Goal: Complete application form

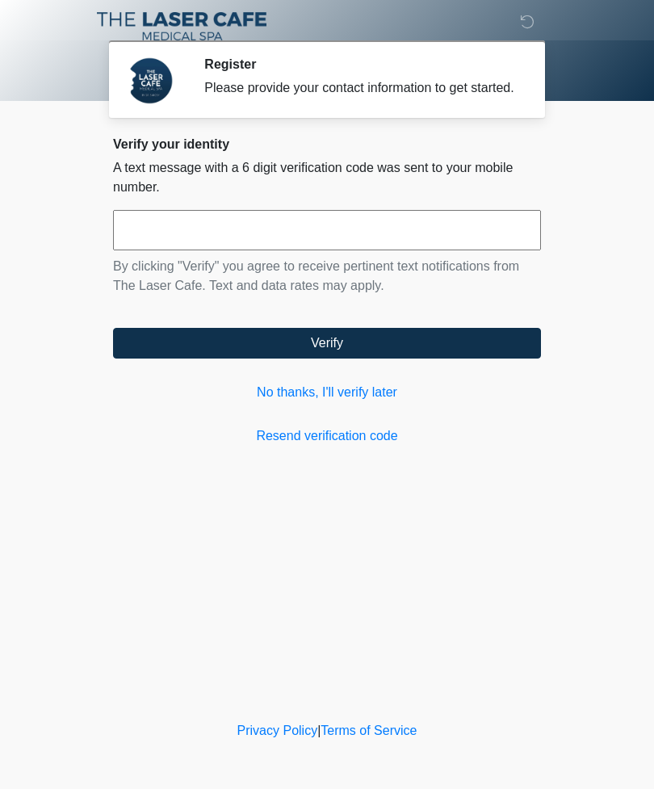
click at [421, 247] on input "text" at bounding box center [327, 230] width 428 height 40
type input "******"
click at [440, 359] on button "Verify" at bounding box center [327, 343] width 428 height 31
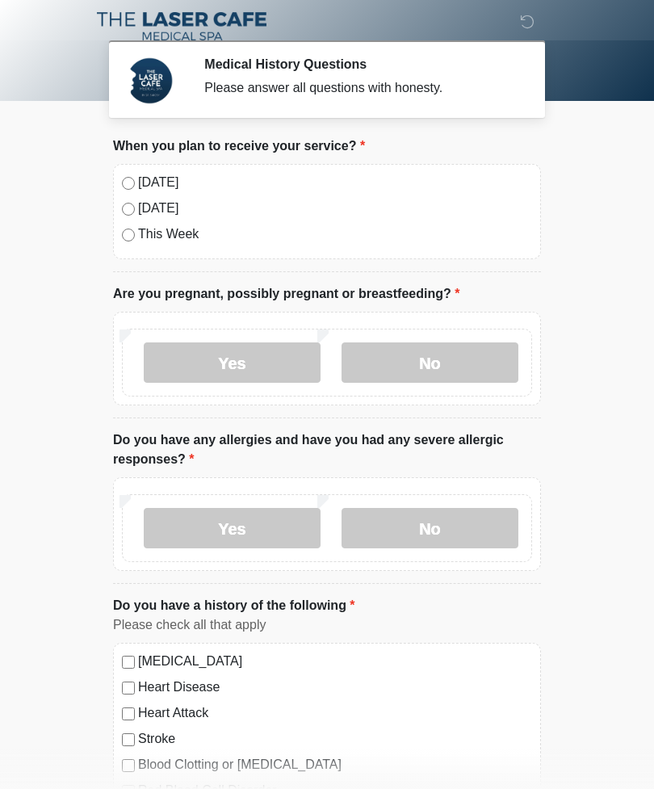
click at [118, 209] on div "[DATE] [DATE] This Week" at bounding box center [327, 211] width 428 height 95
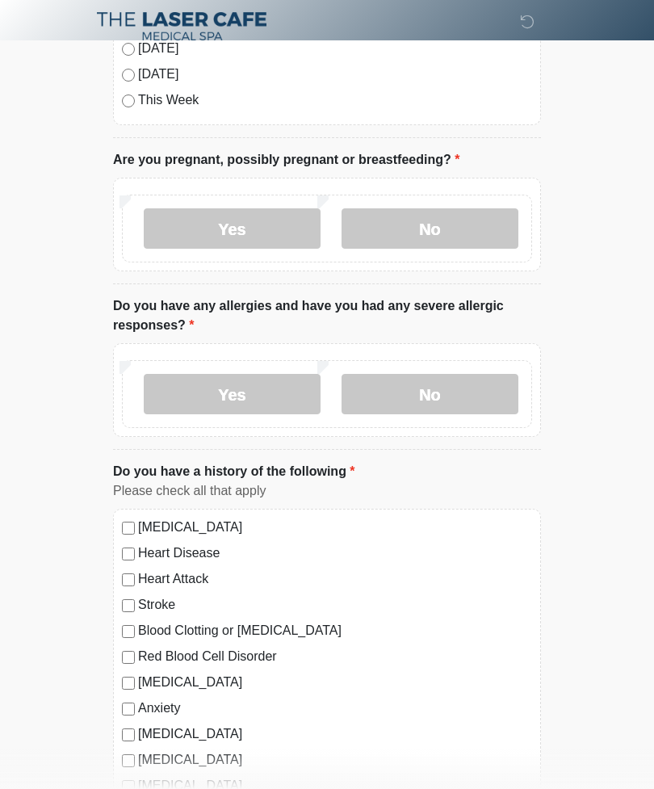
click at [488, 229] on label "No" at bounding box center [430, 228] width 177 height 40
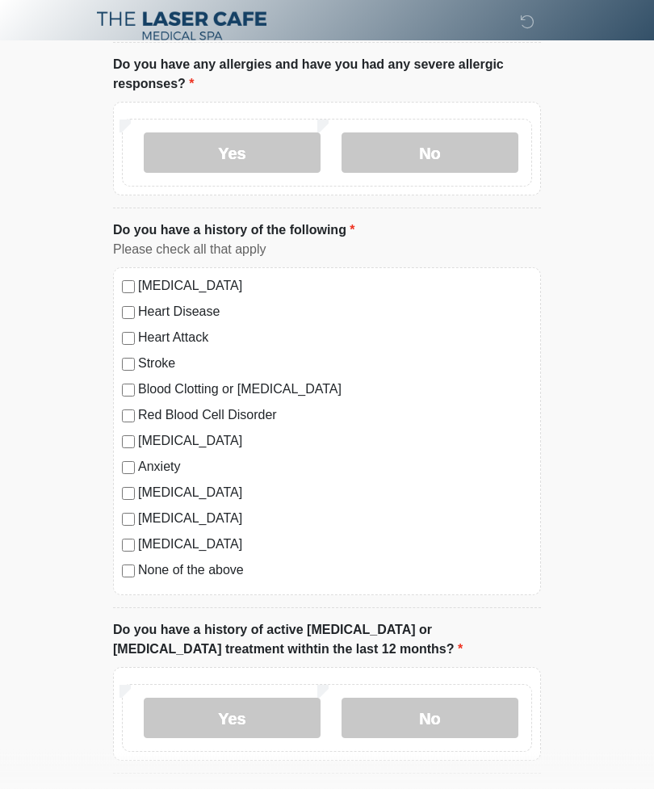
scroll to position [379, 0]
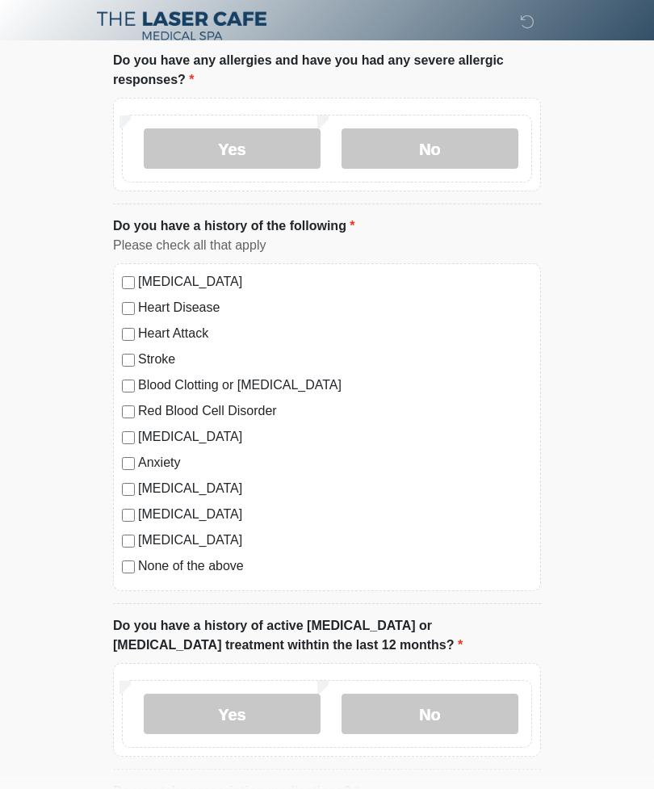
click at [506, 137] on label "No" at bounding box center [430, 149] width 177 height 40
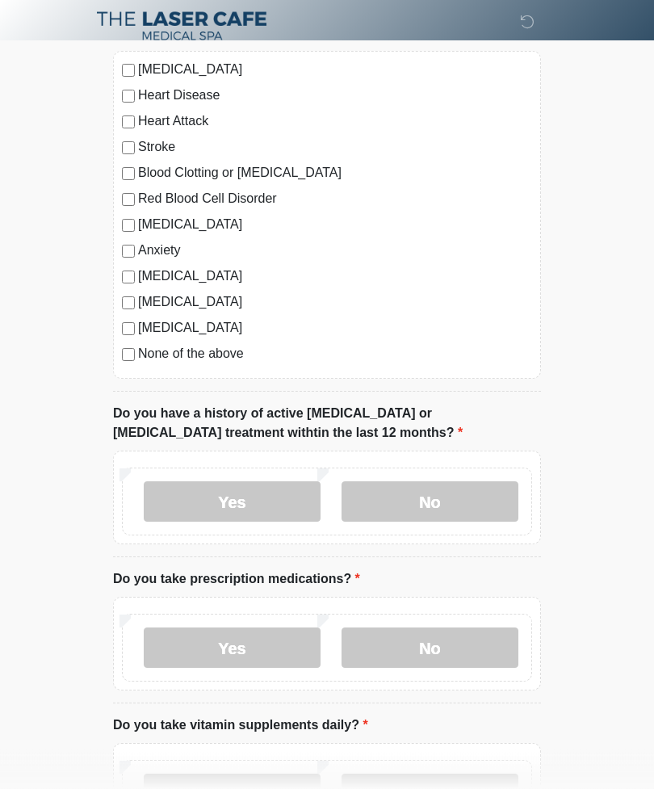
scroll to position [595, 0]
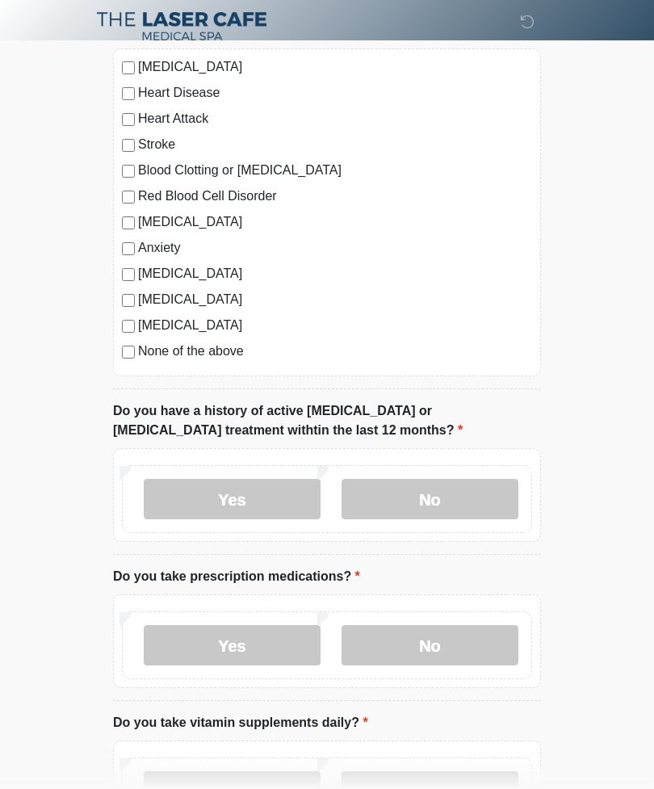
click at [241, 355] on label "None of the above" at bounding box center [335, 351] width 394 height 19
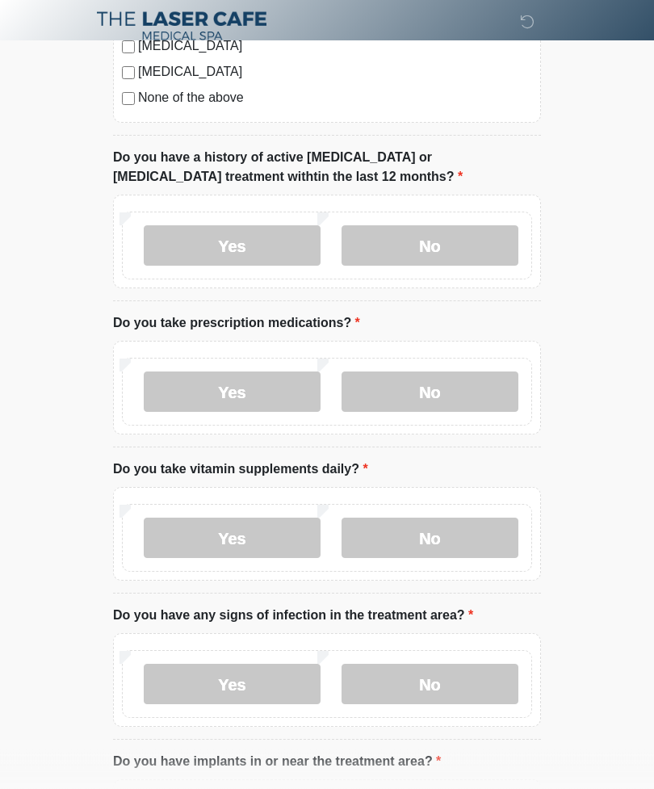
scroll to position [848, 0]
click at [474, 259] on label "No" at bounding box center [430, 245] width 177 height 40
click at [473, 387] on label "No" at bounding box center [430, 391] width 177 height 40
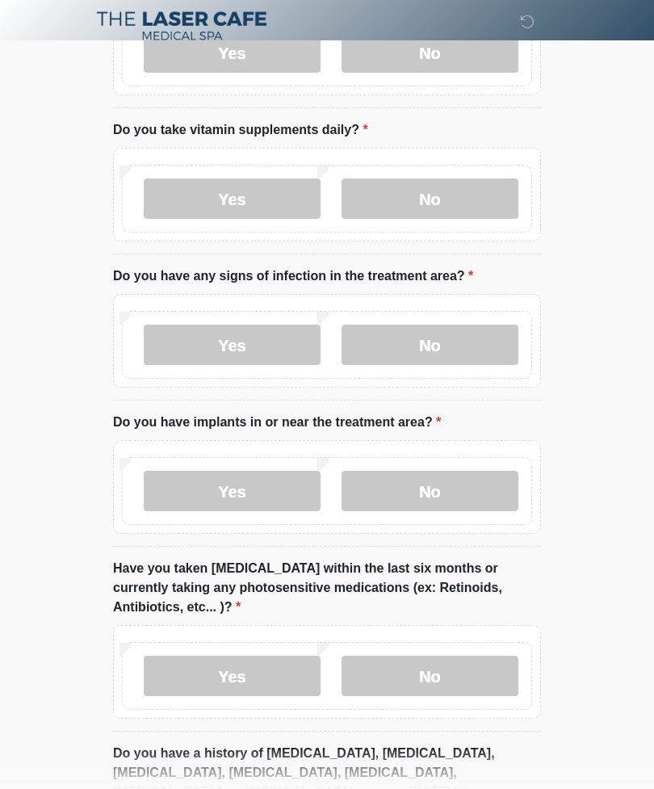
scroll to position [1188, 0]
click at [249, 199] on label "Yes" at bounding box center [232, 199] width 177 height 40
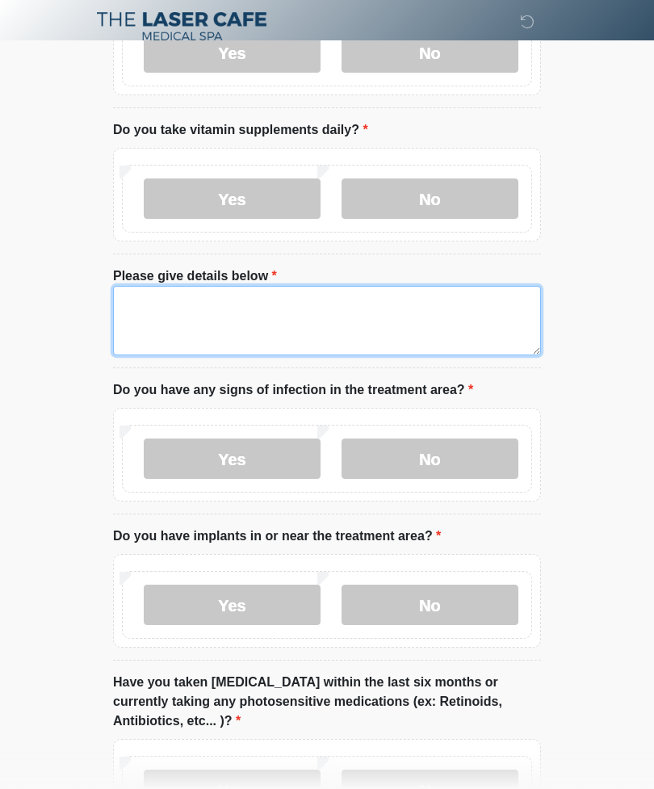
click at [342, 311] on textarea "Please give details below" at bounding box center [327, 320] width 428 height 69
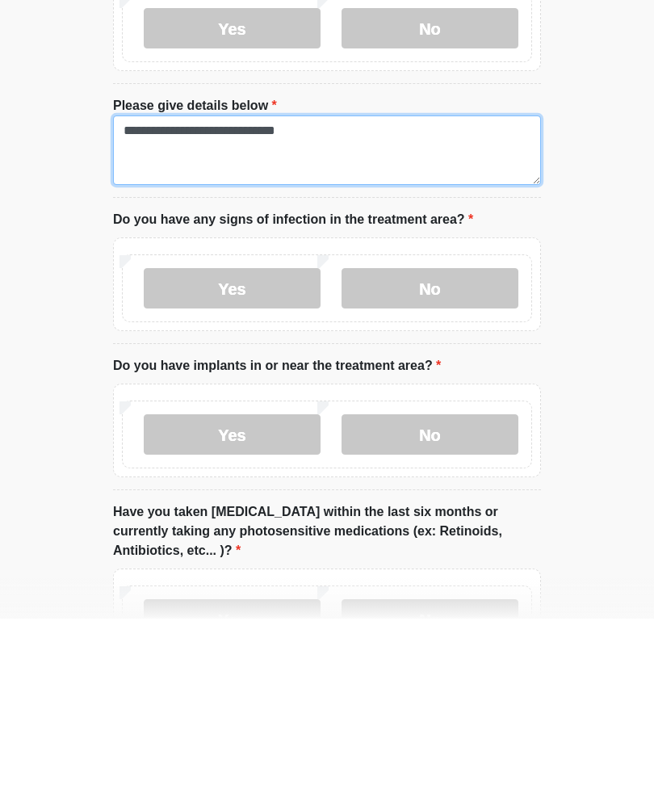
type textarea "**********"
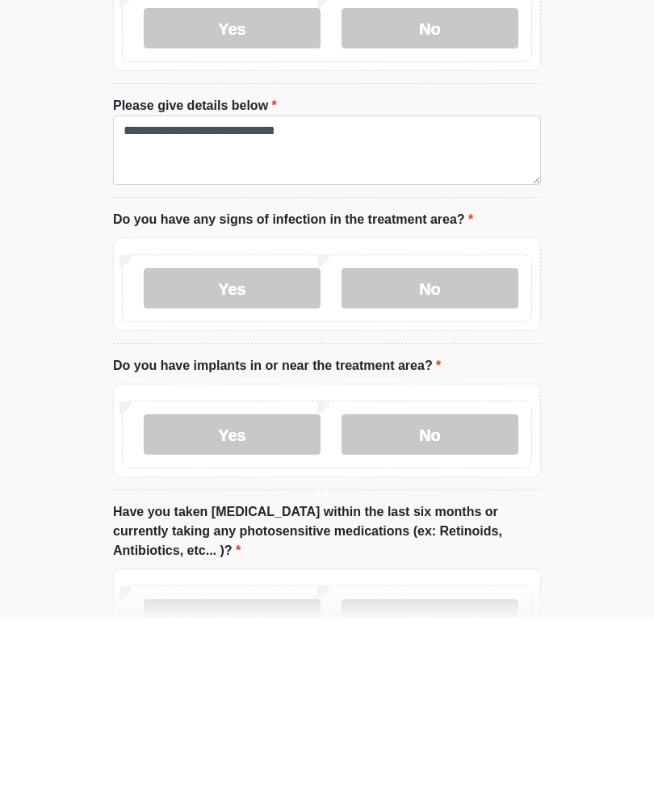
click at [500, 439] on label "No" at bounding box center [430, 459] width 177 height 40
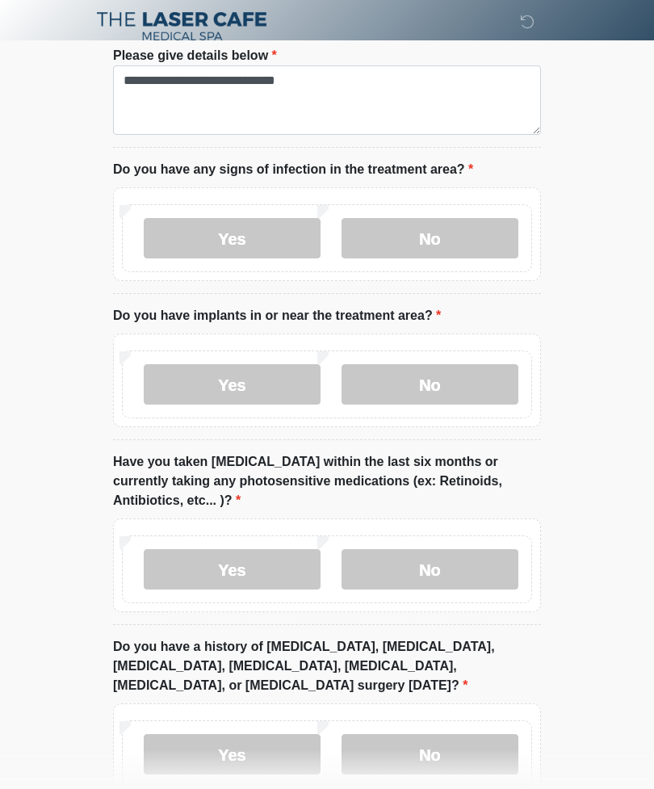
scroll to position [1504, 0]
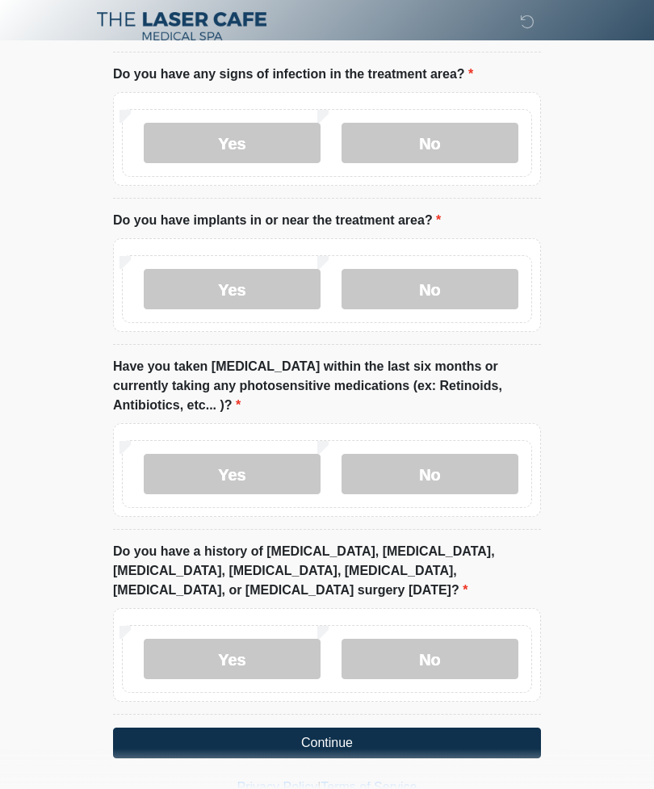
click at [471, 284] on label "No" at bounding box center [430, 289] width 177 height 40
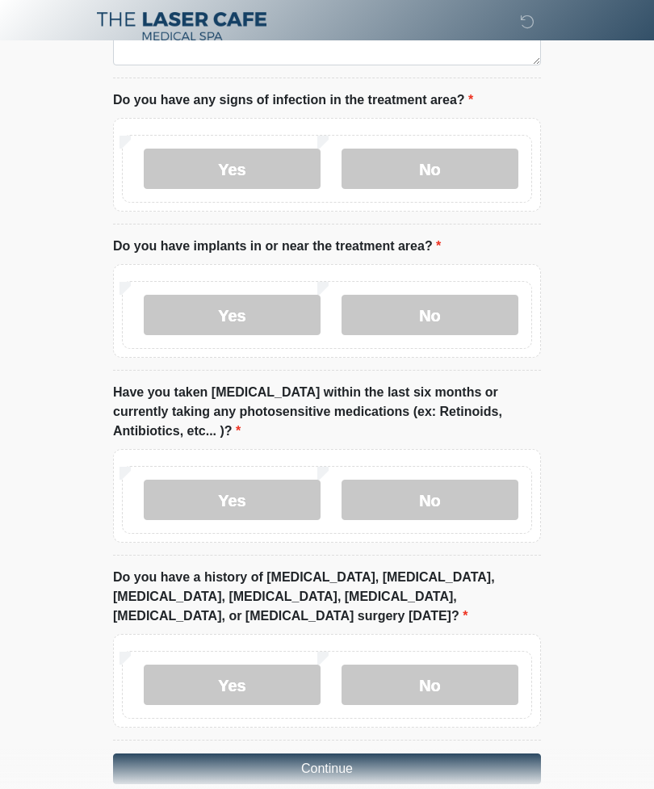
click at [479, 493] on label "No" at bounding box center [430, 500] width 177 height 40
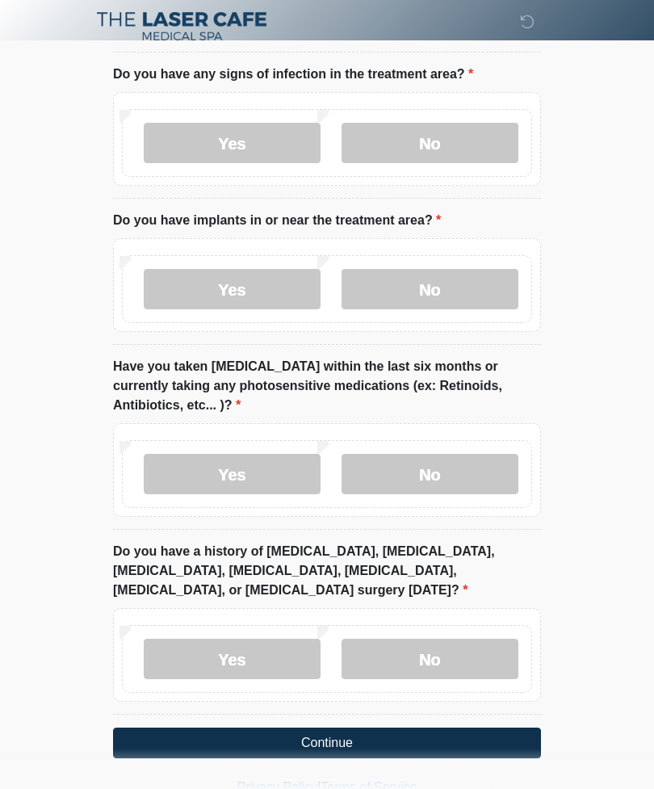
click at [487, 668] on label "No" at bounding box center [430, 659] width 177 height 40
click at [464, 735] on button "Continue" at bounding box center [327, 743] width 428 height 31
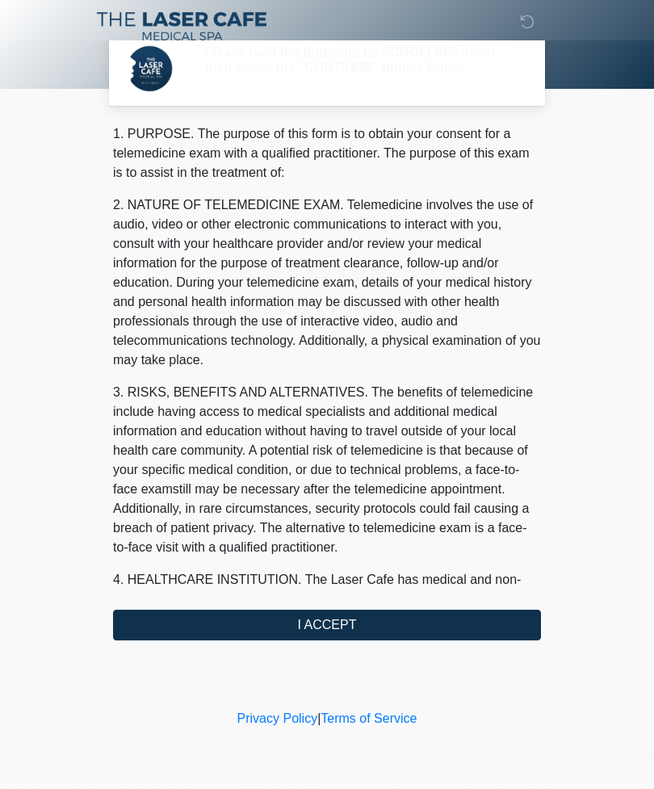
scroll to position [0, 0]
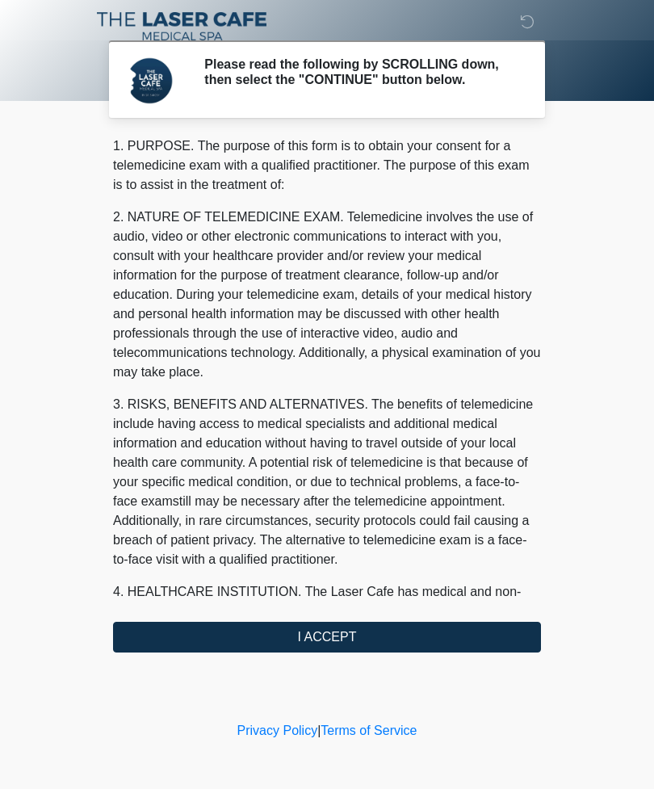
click at [505, 648] on button "I ACCEPT" at bounding box center [327, 637] width 428 height 31
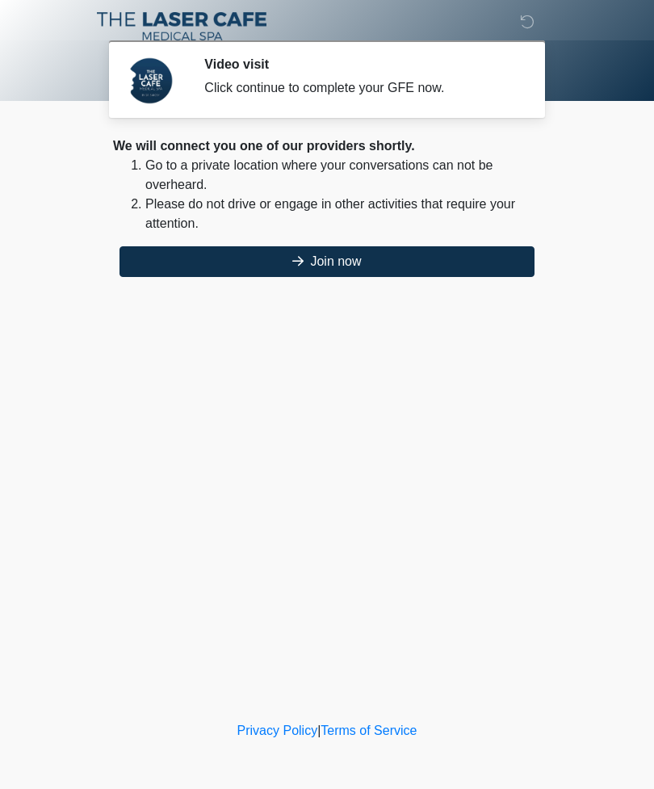
click at [430, 258] on button "Join now" at bounding box center [327, 261] width 415 height 31
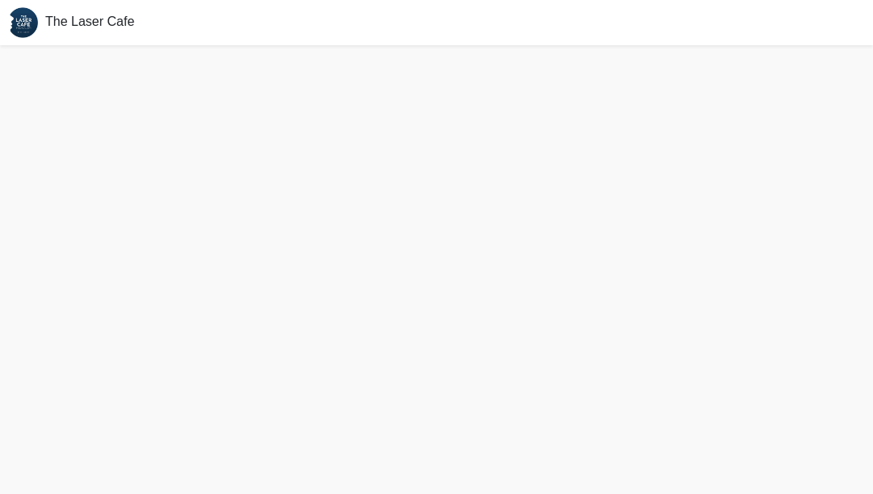
scroll to position [5, 0]
